Goal: Task Accomplishment & Management: Manage account settings

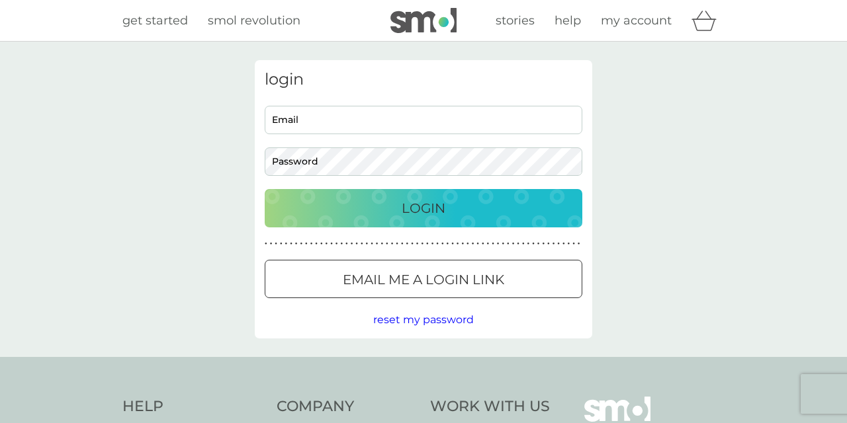
click at [326, 122] on input "Email" at bounding box center [423, 120] width 317 height 28
type input "gsf231@gmail.com"
click at [423, 278] on div at bounding box center [423, 280] width 48 height 14
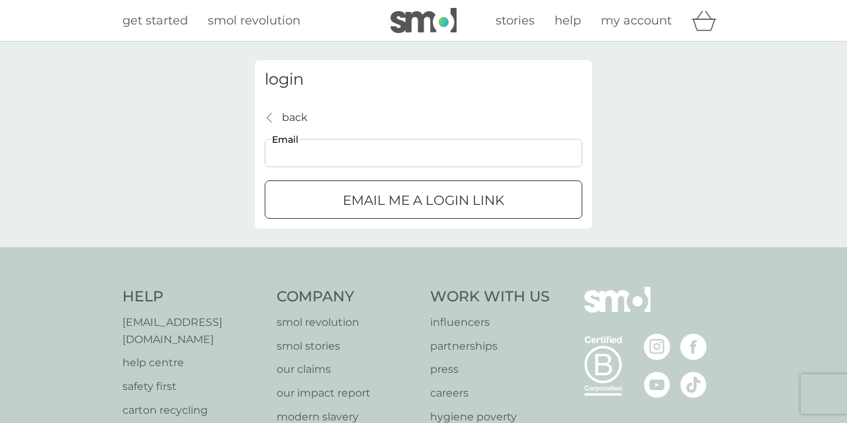
click at [333, 156] on input "Email" at bounding box center [423, 153] width 317 height 28
type input "gsf231@gmail.com"
click at [403, 206] on div "submit" at bounding box center [423, 201] width 48 height 14
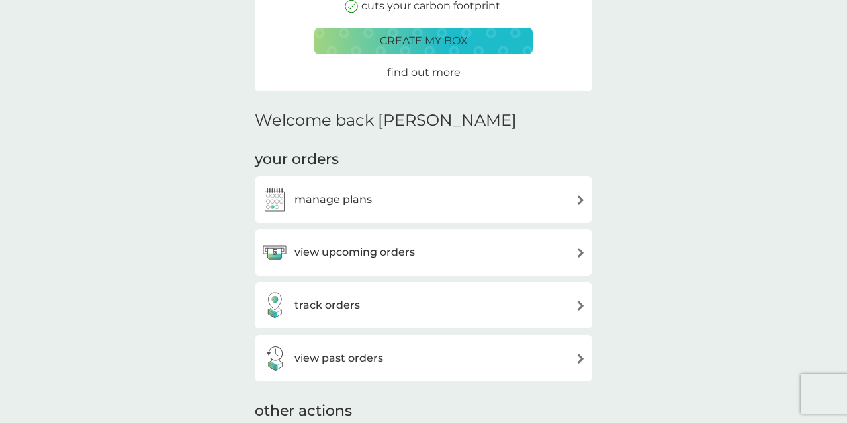
scroll to position [228, 0]
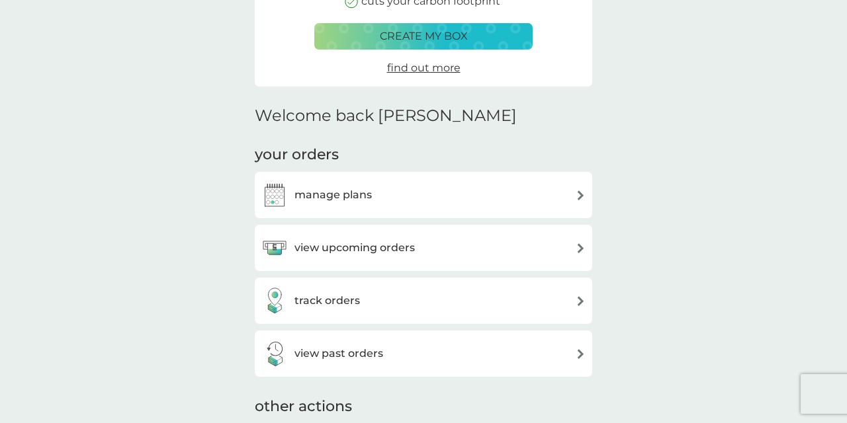
click at [350, 193] on h3 "manage plans" at bounding box center [332, 195] width 77 height 17
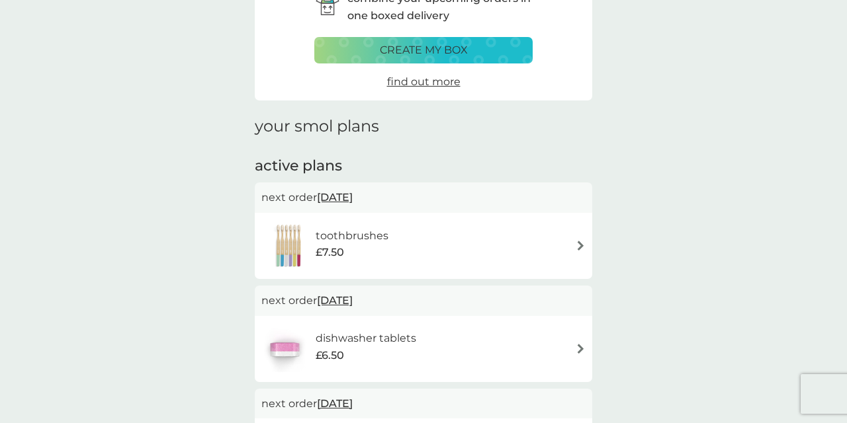
scroll to position [82, 0]
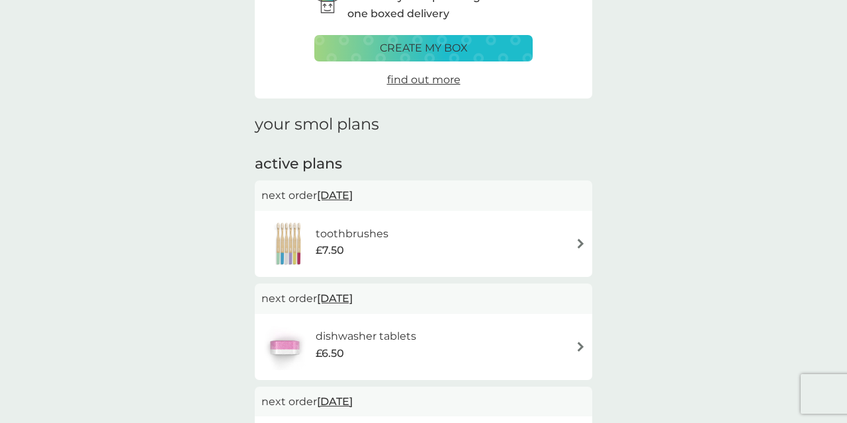
click at [581, 239] on img at bounding box center [580, 244] width 10 height 10
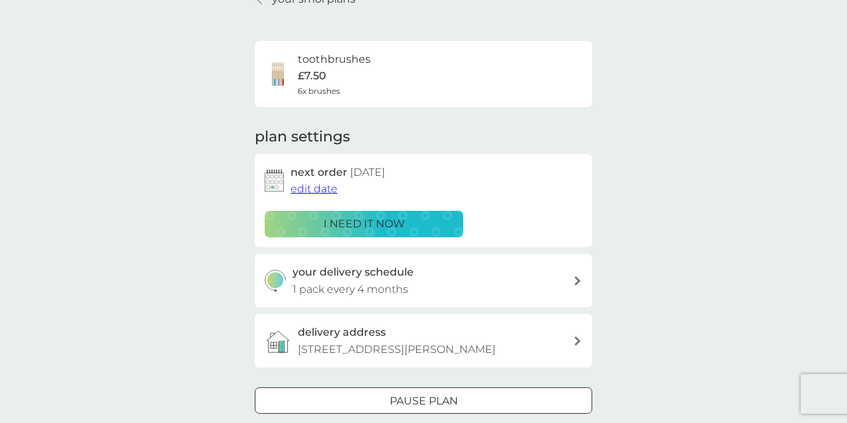
scroll to position [72, 0]
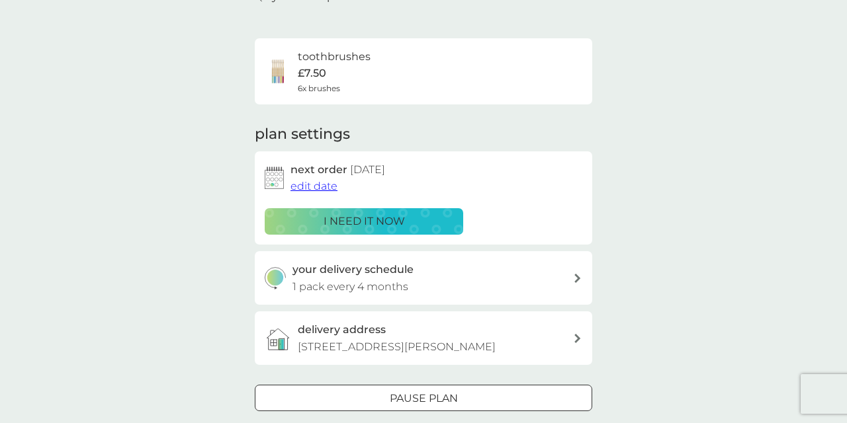
click at [311, 183] on span "edit date" at bounding box center [313, 186] width 47 height 13
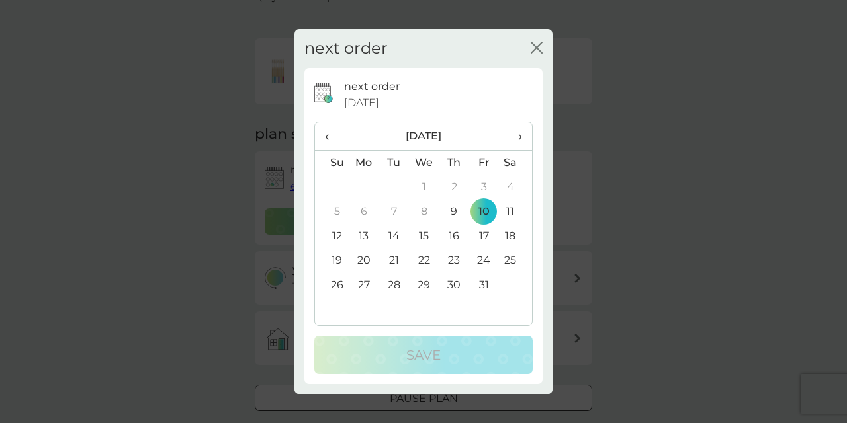
click at [519, 135] on span "›" at bounding box center [515, 136] width 13 height 28
click at [456, 235] on td "13" at bounding box center [454, 236] width 30 height 24
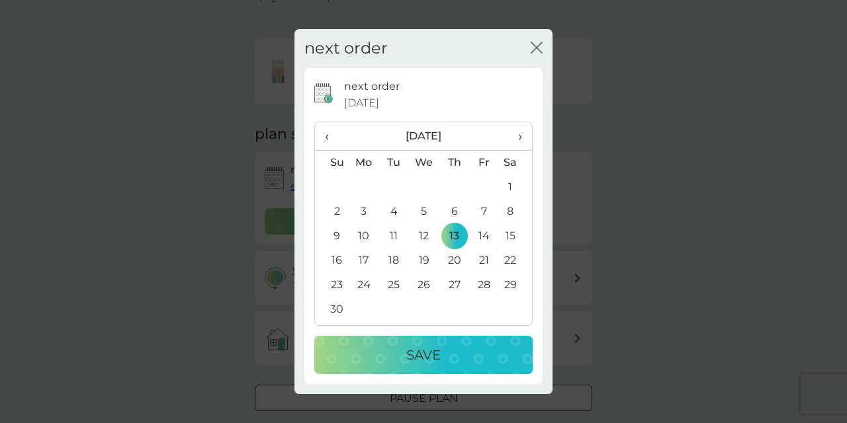
click at [428, 356] on p "Save" at bounding box center [423, 355] width 34 height 21
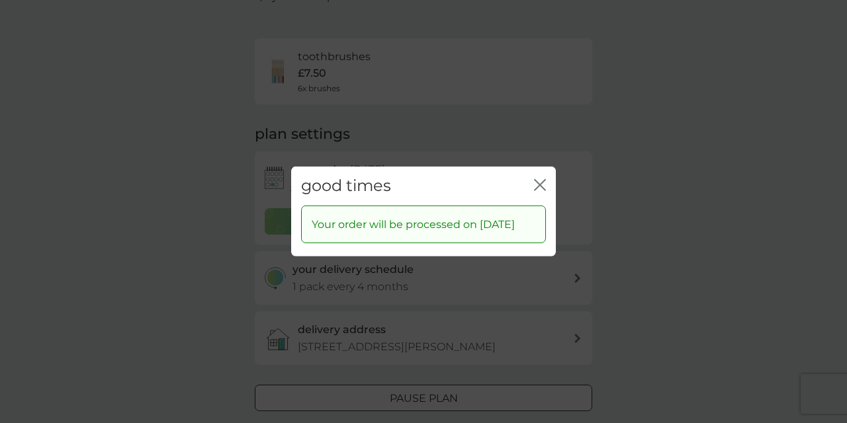
click at [542, 180] on icon "close" at bounding box center [542, 185] width 5 height 11
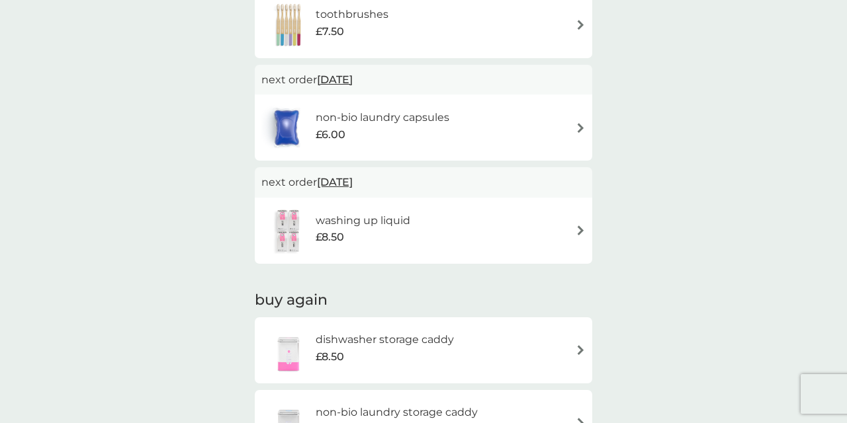
scroll to position [409, 0]
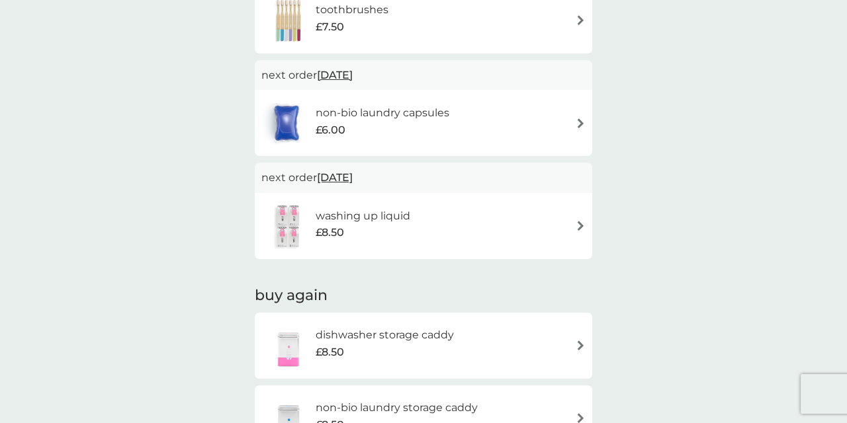
click at [579, 221] on img at bounding box center [580, 226] width 10 height 10
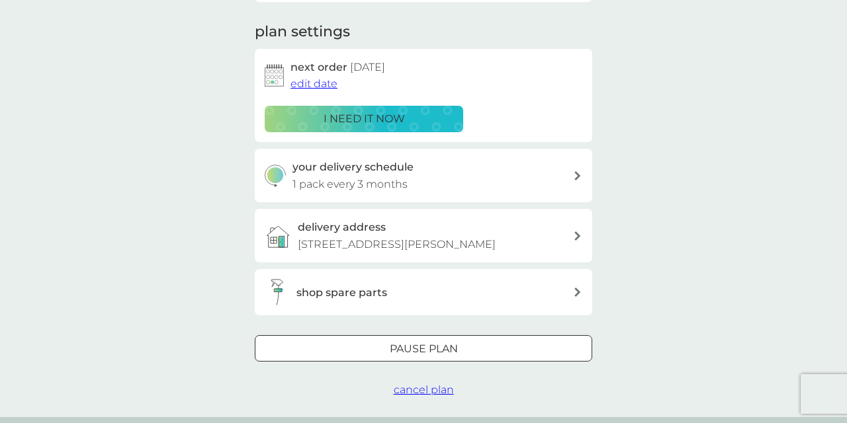
scroll to position [176, 0]
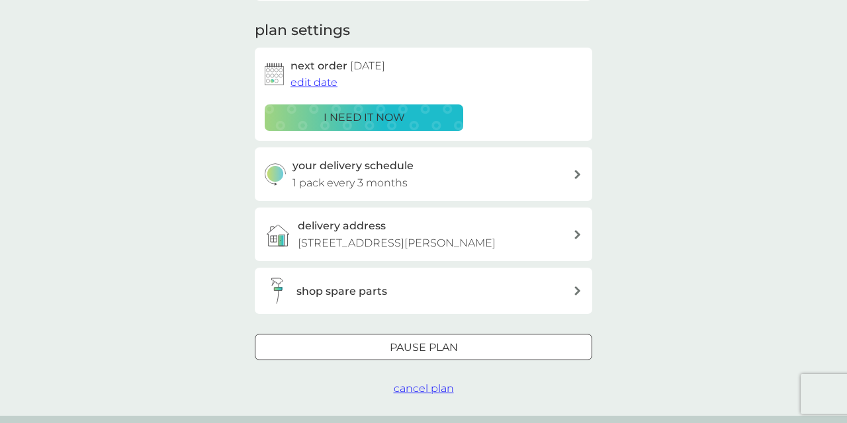
click at [419, 342] on div at bounding box center [423, 348] width 48 height 14
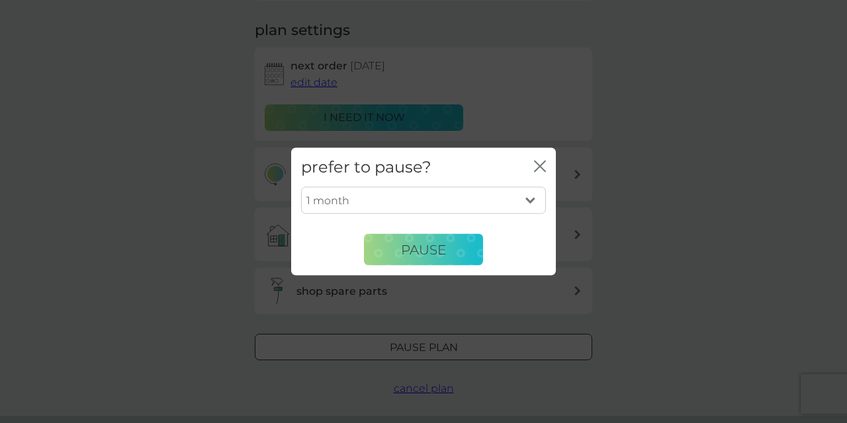
select select "6"
click at [420, 250] on span "Pause" at bounding box center [423, 249] width 45 height 16
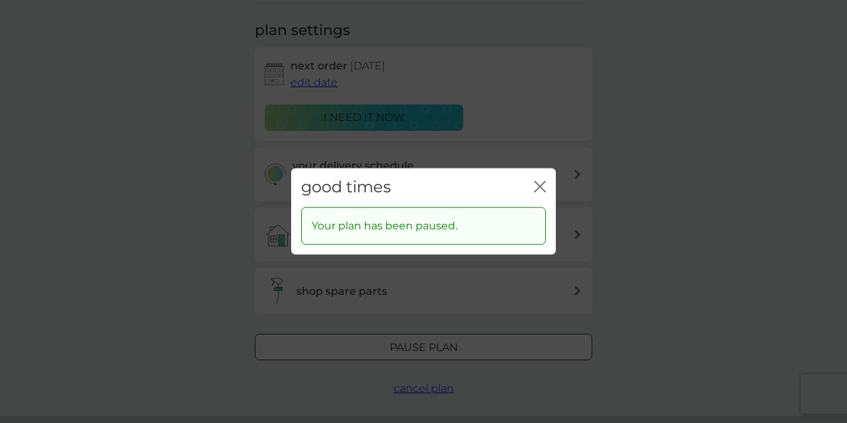
click at [544, 186] on icon "close" at bounding box center [540, 187] width 12 height 12
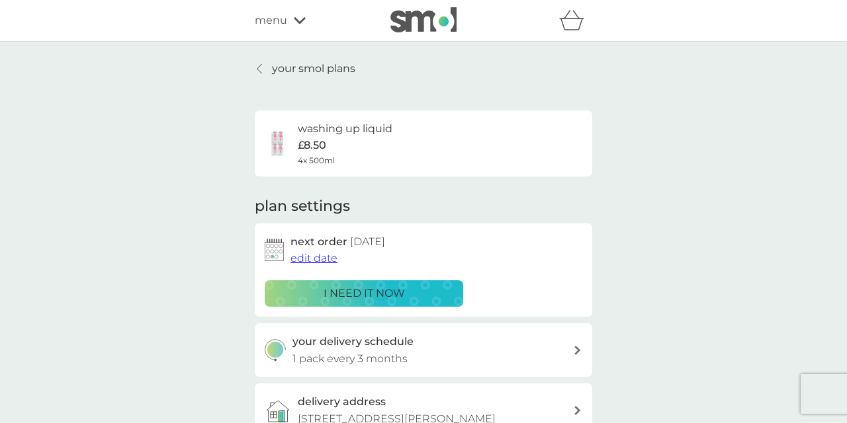
scroll to position [0, 0]
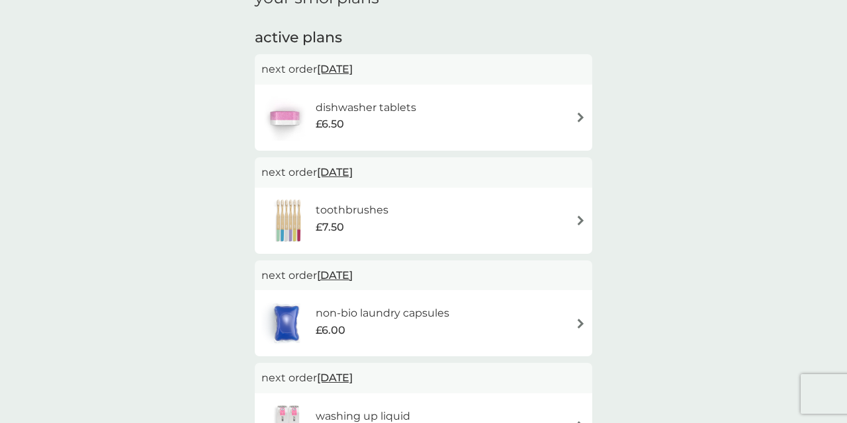
scroll to position [201, 0]
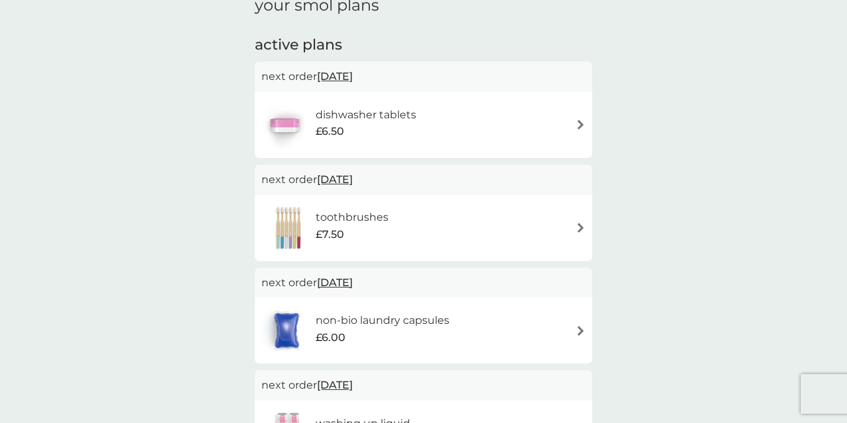
click at [467, 123] on div "dishwasher tablets £6.50" at bounding box center [423, 125] width 324 height 46
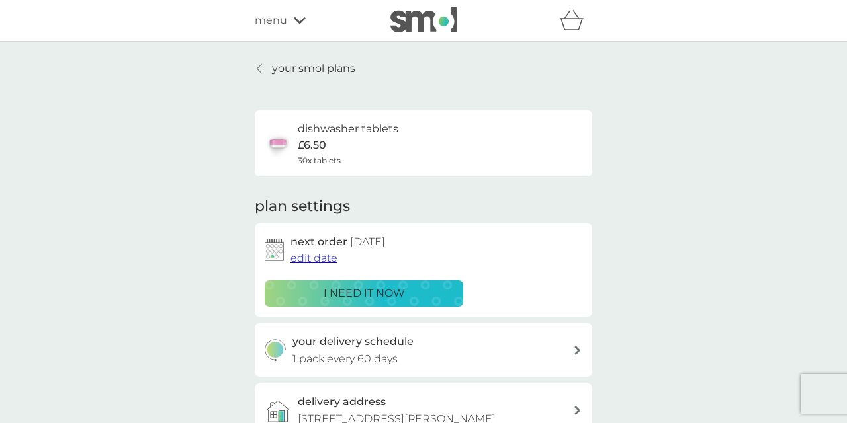
click at [261, 67] on icon at bounding box center [259, 68] width 5 height 11
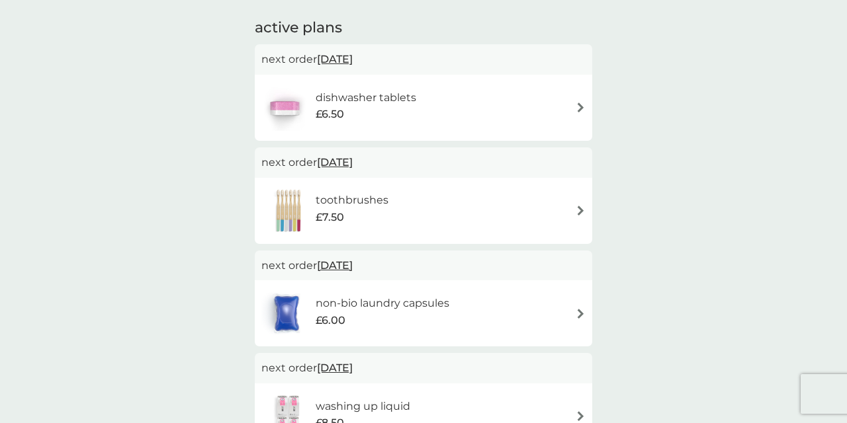
scroll to position [229, 0]
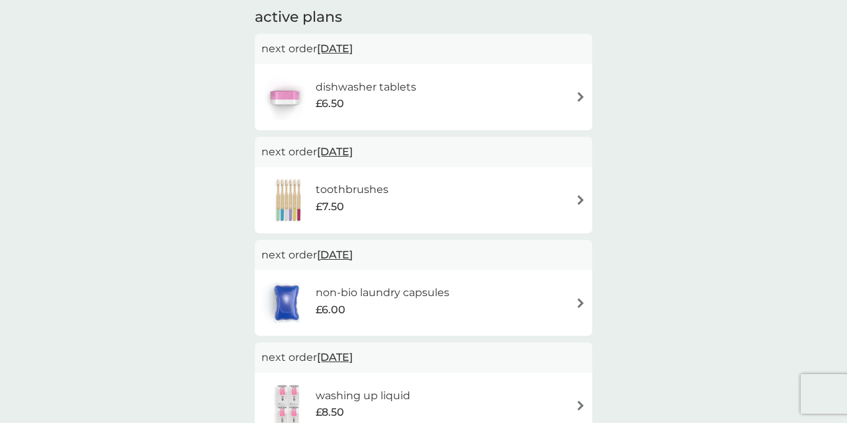
click at [579, 300] on img at bounding box center [580, 303] width 10 height 10
